Goal: Information Seeking & Learning: Compare options

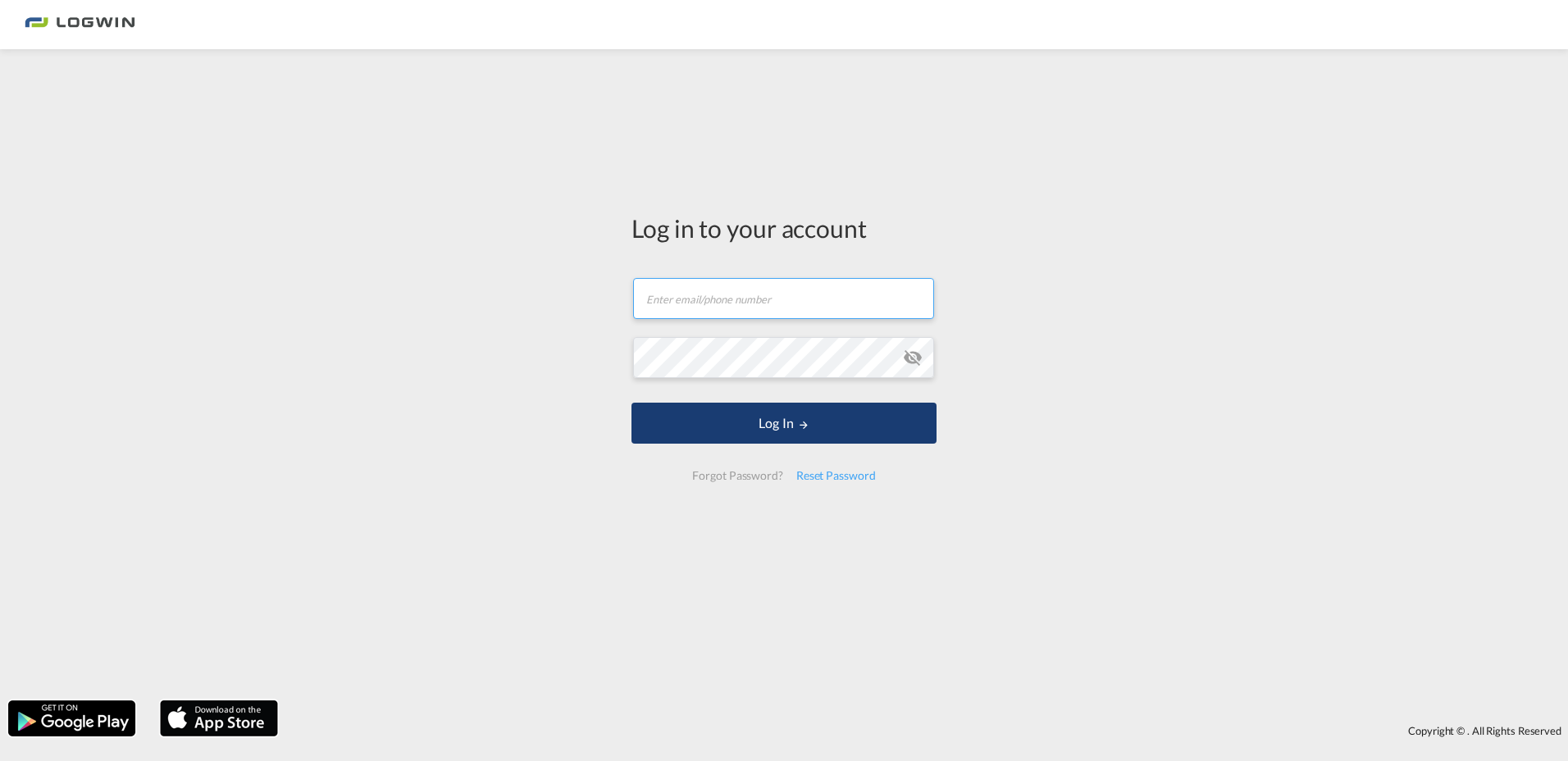
type input "[PERSON_NAME][EMAIL_ADDRESS][PERSON_NAME][DOMAIN_NAME]"
click at [771, 423] on button "Log In" at bounding box center [784, 423] width 305 height 41
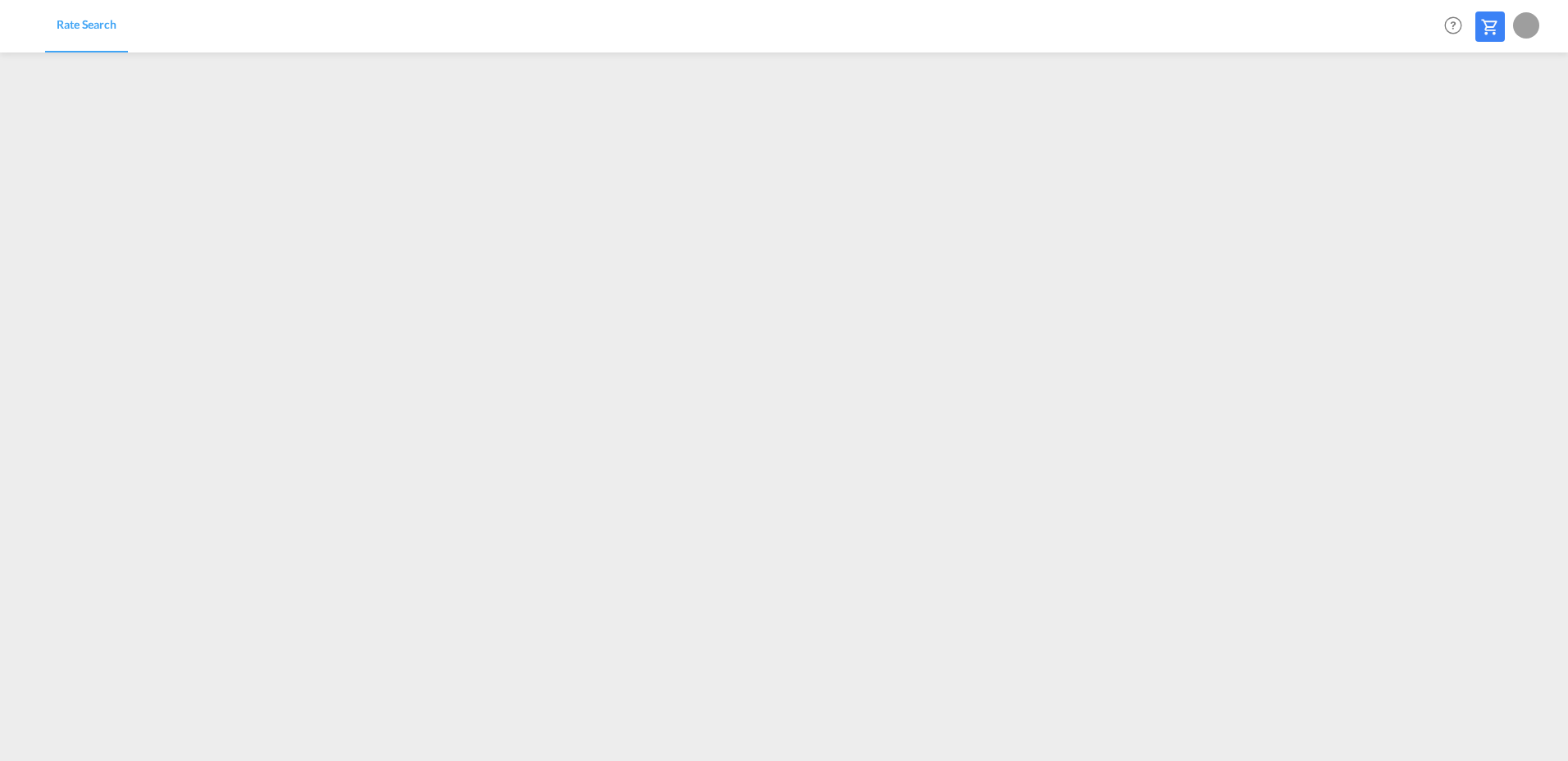
click at [1220, 19] on div "Rate Search Help Resources Product Release My Profile Logout" at bounding box center [784, 25] width 1519 height 51
